Goal: Task Accomplishment & Management: Manage account settings

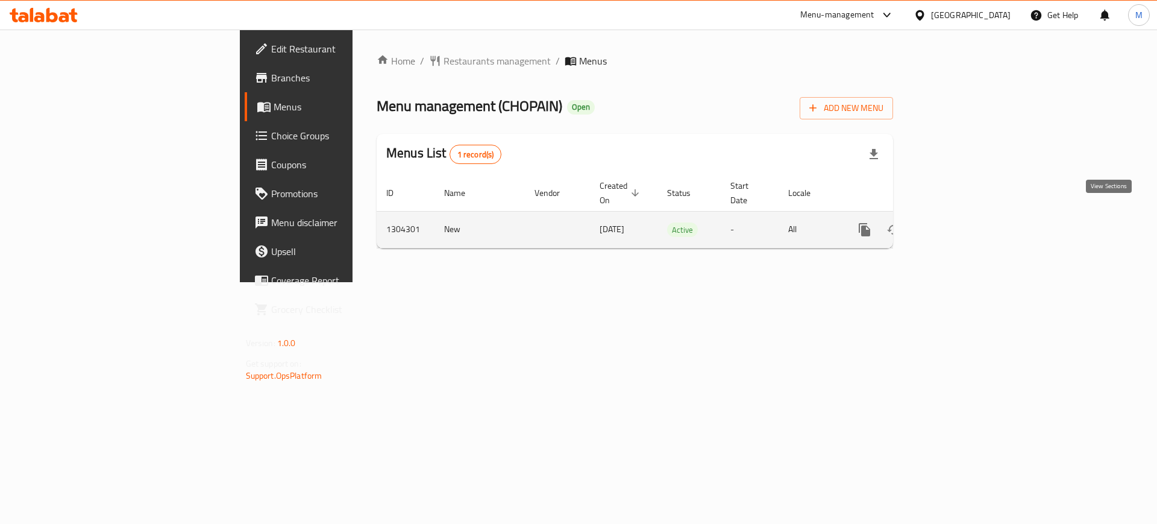
click at [959, 222] on icon "enhanced table" at bounding box center [952, 229] width 14 height 14
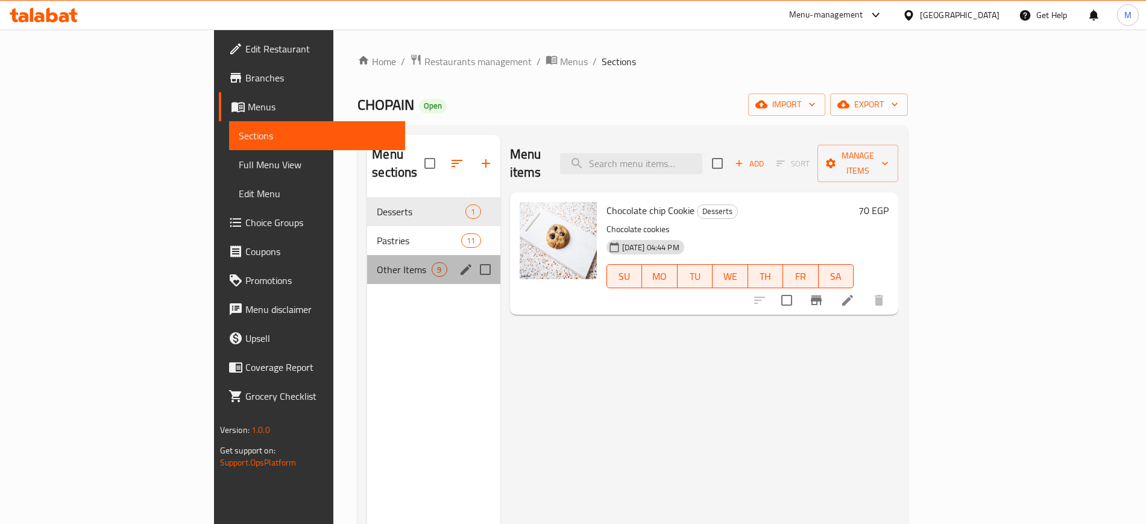
click at [390, 260] on div "Other Items 9" at bounding box center [433, 269] width 133 height 29
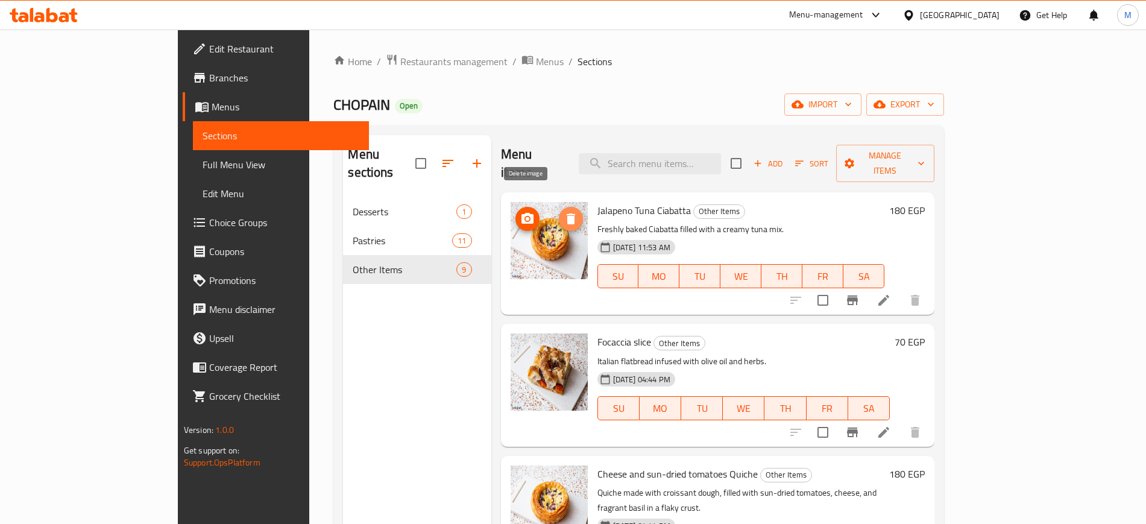
click at [559, 212] on span "delete image" at bounding box center [571, 219] width 24 height 14
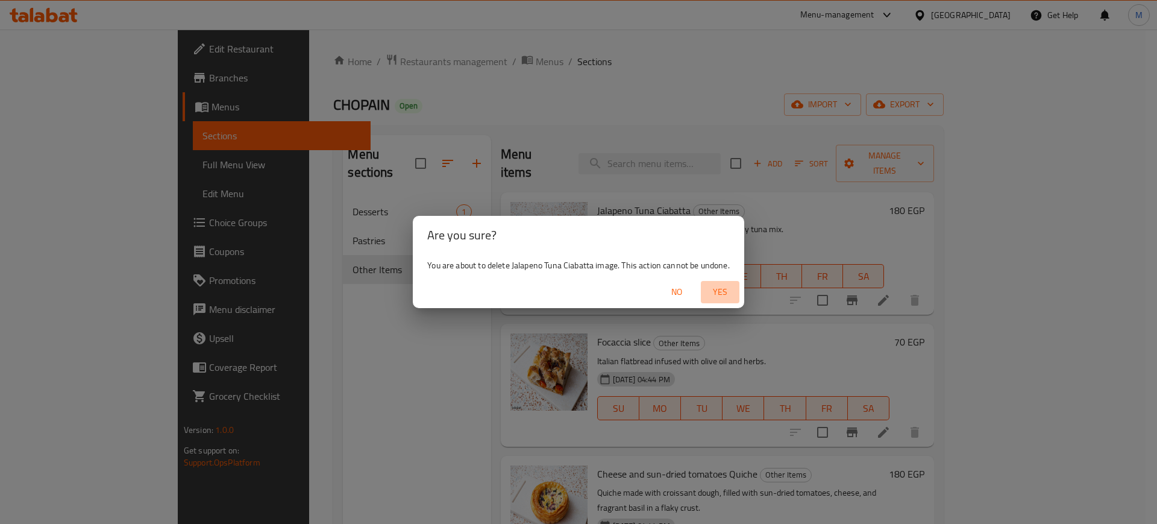
click at [714, 283] on button "Yes" at bounding box center [720, 292] width 39 height 22
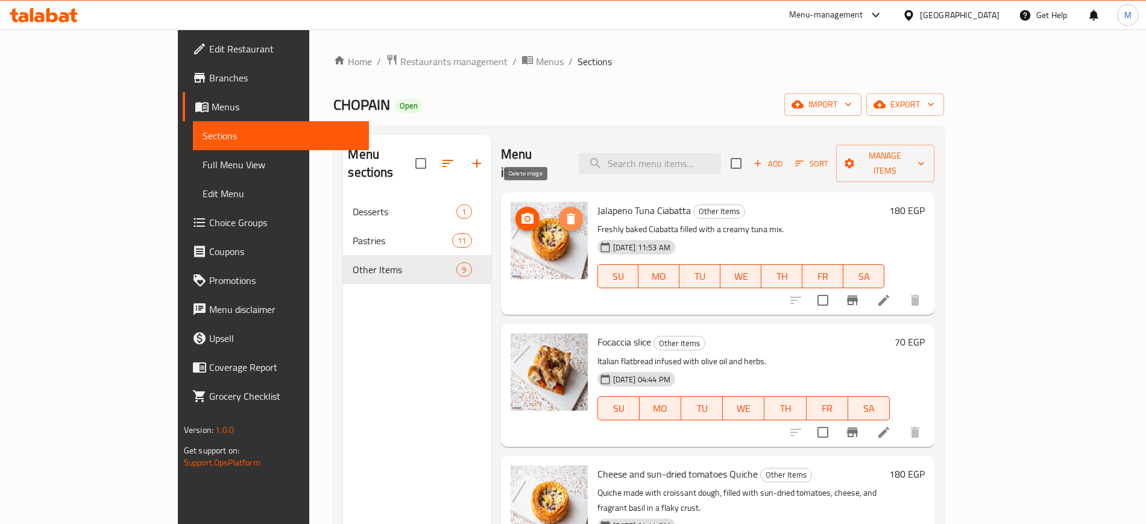
click at [564, 212] on icon "delete image" at bounding box center [571, 219] width 14 height 14
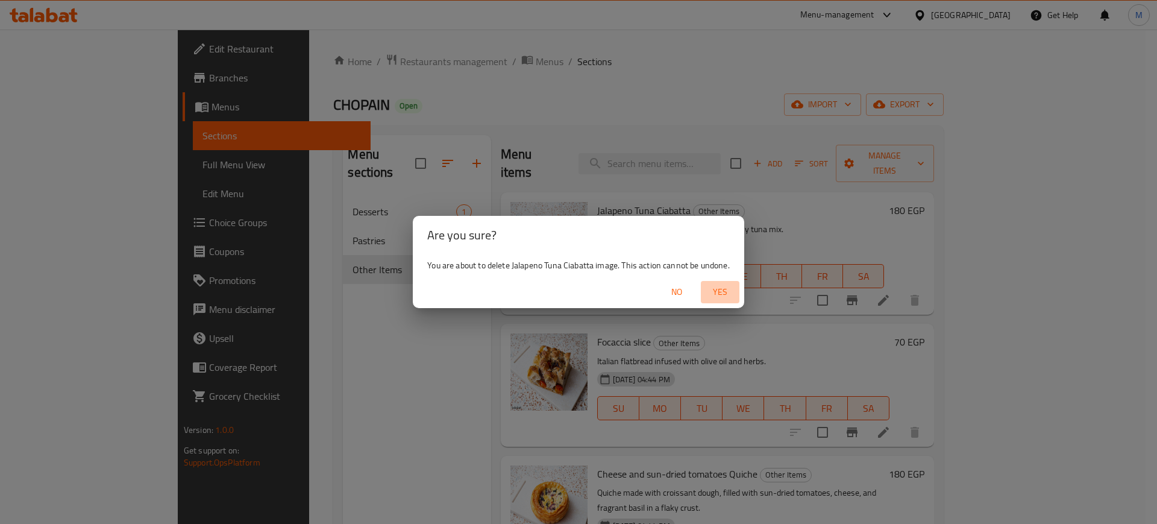
click at [720, 296] on span "Yes" at bounding box center [720, 292] width 29 height 15
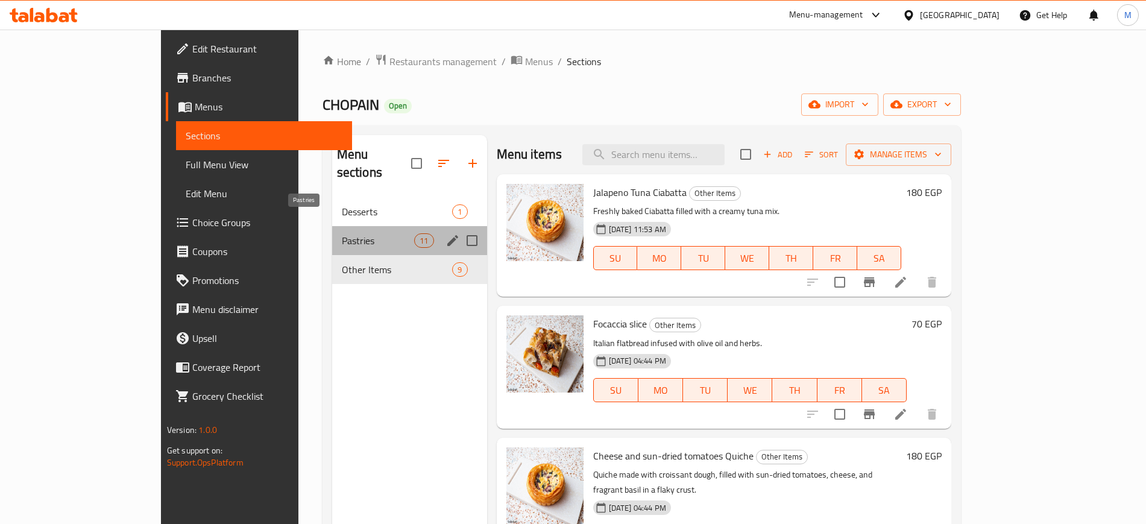
click at [342, 233] on span "Pastries" at bounding box center [378, 240] width 73 height 14
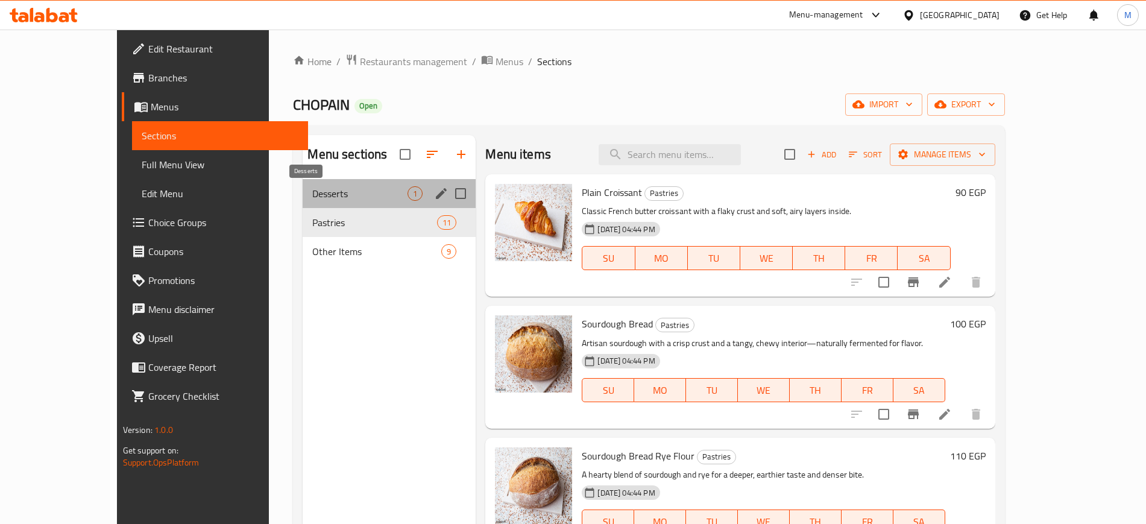
click at [332, 200] on span "Desserts" at bounding box center [359, 193] width 95 height 14
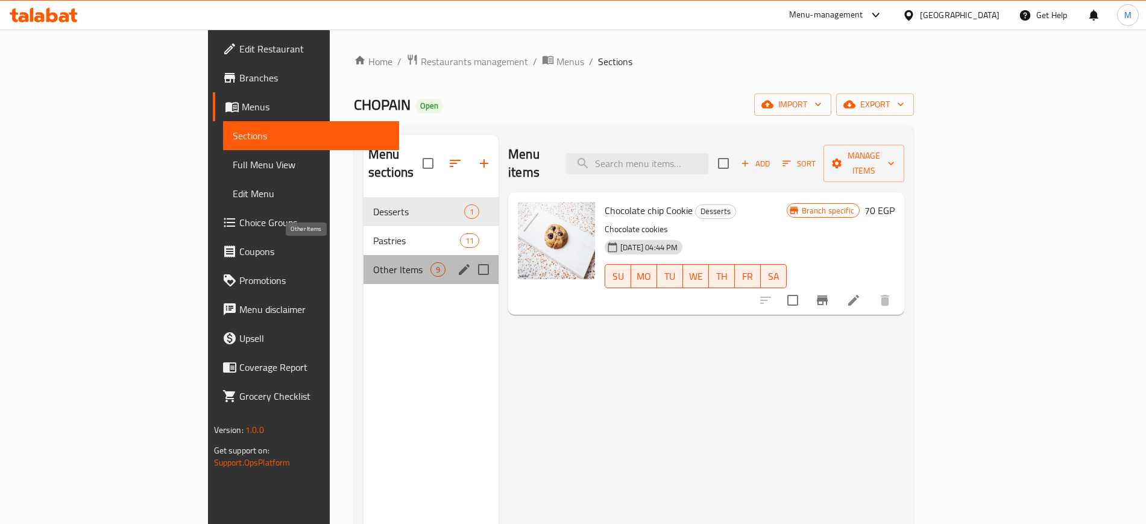
click at [373, 262] on span "Other Items" at bounding box center [401, 269] width 57 height 14
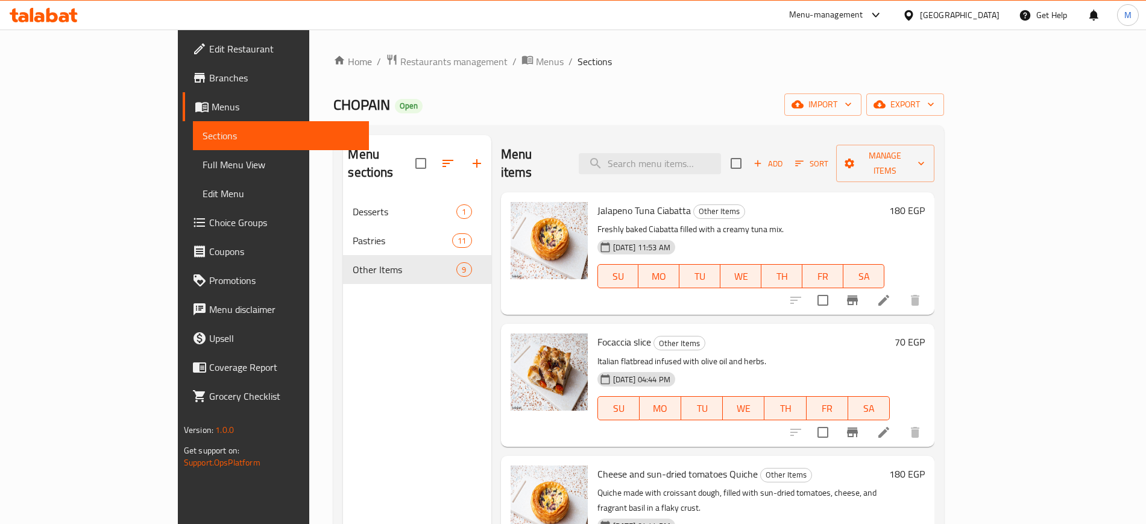
click at [597, 201] on span "Jalapeno Tuna Ciabatta" at bounding box center [643, 210] width 93 height 18
click at [520, 212] on icon "upload picture" at bounding box center [527, 219] width 14 height 14
